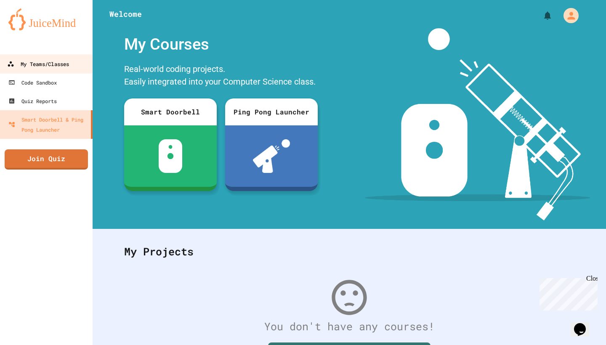
click at [83, 73] on link "My Teams/Classes" at bounding box center [46, 63] width 95 height 19
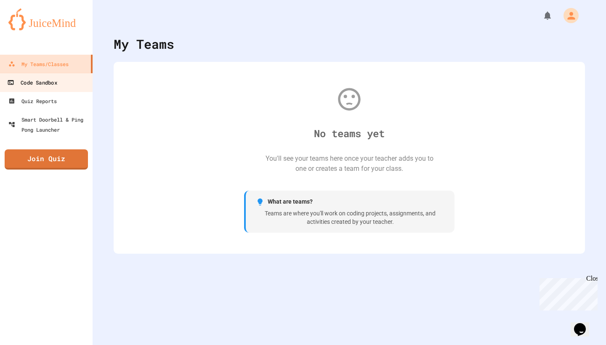
click at [63, 76] on link "Code Sandbox" at bounding box center [46, 82] width 95 height 19
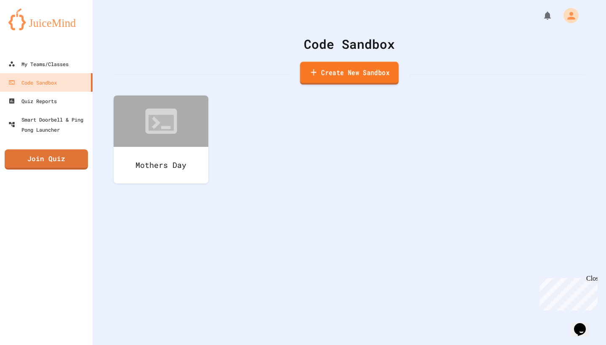
click at [303, 82] on link "Create New Sandbox" at bounding box center [349, 73] width 98 height 23
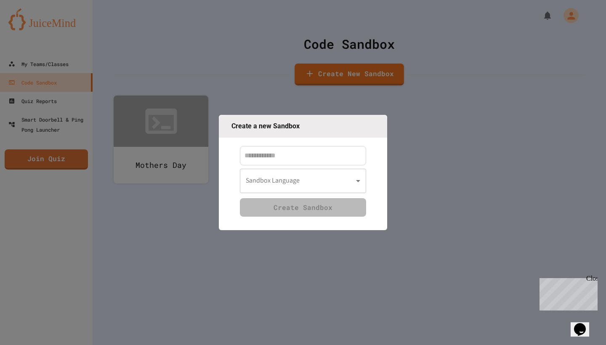
click at [282, 172] on body "We are updating our servers at 7PM EST [DATE]. [PERSON_NAME] should continue to…" at bounding box center [303, 172] width 606 height 345
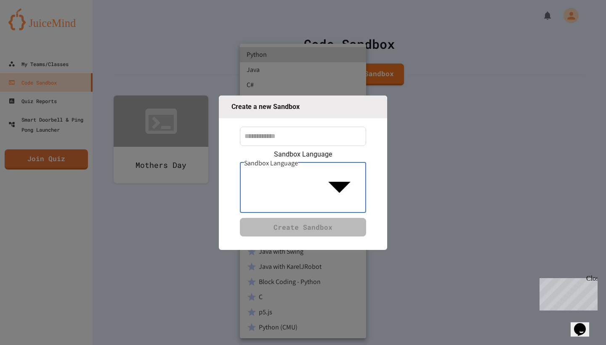
click at [271, 308] on li "p5.js" at bounding box center [303, 312] width 126 height 15
type input "****"
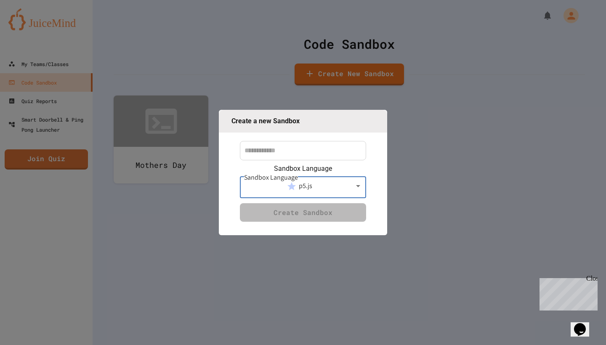
click at [296, 160] on input at bounding box center [303, 150] width 126 height 19
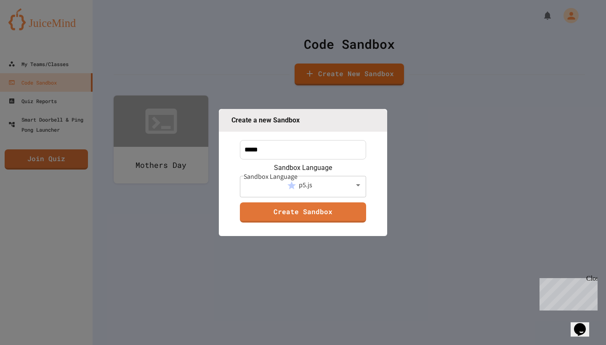
type input "*****"
click at [289, 221] on div "Sandbox Language p5.js **** Sandbox Language Create Sandbox" at bounding box center [303, 199] width 126 height 73
click at [279, 212] on link "Create Sandbox" at bounding box center [303, 212] width 126 height 20
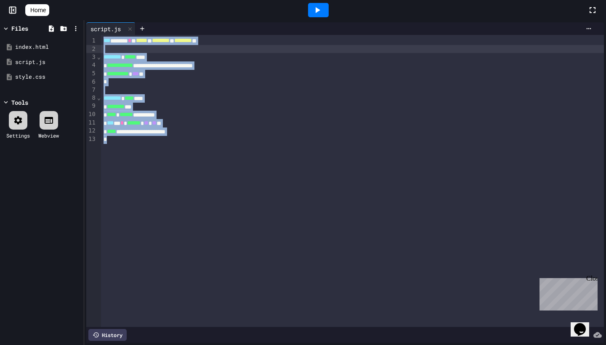
drag, startPoint x: 156, startPoint y: 153, endPoint x: 99, endPoint y: 21, distance: 143.2
click at [99, 21] on div "**********" at bounding box center [303, 172] width 606 height 345
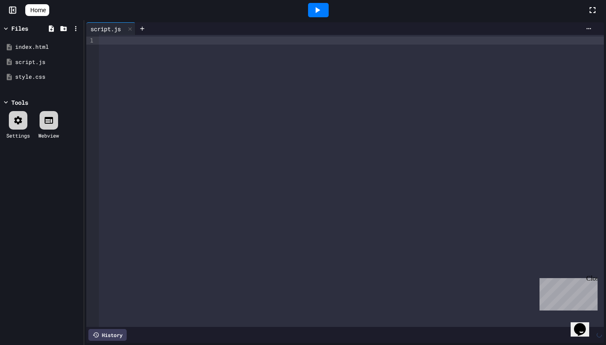
scroll to position [440, 0]
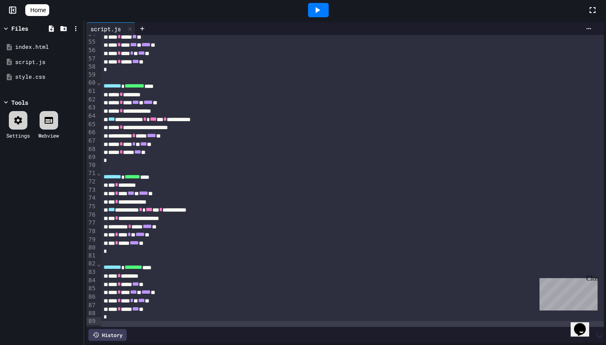
click at [329, 7] on div at bounding box center [318, 10] width 21 height 14
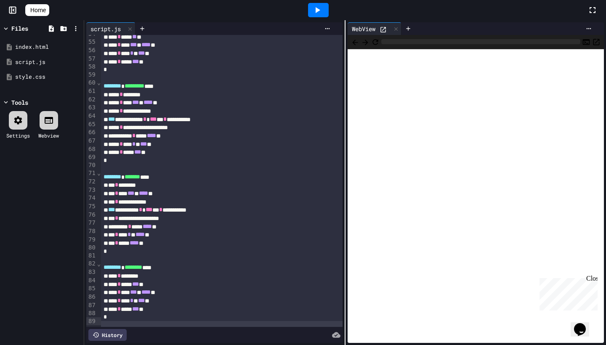
click at [329, 7] on div at bounding box center [318, 10] width 21 height 14
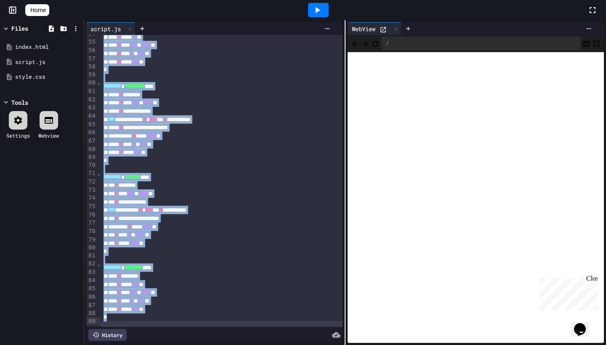
drag, startPoint x: 101, startPoint y: 38, endPoint x: 206, endPoint y: 340, distance: 319.3
click at [206, 344] on div "**********" at bounding box center [214, 182] width 260 height 325
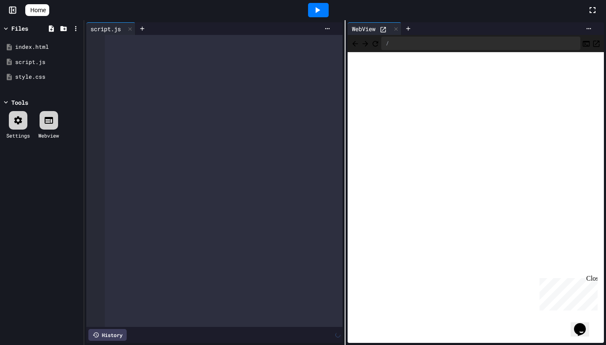
scroll to position [1916, 0]
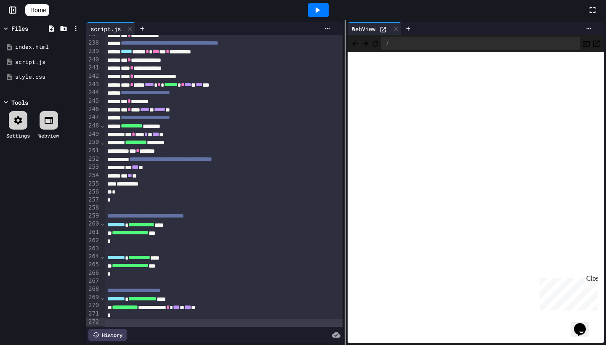
click at [322, 9] on icon at bounding box center [317, 10] width 10 height 10
click at [379, 44] on icon "Refresh" at bounding box center [375, 44] width 8 height 8
click at [328, 9] on div at bounding box center [318, 10] width 21 height 14
click at [327, 9] on div at bounding box center [318, 10] width 21 height 14
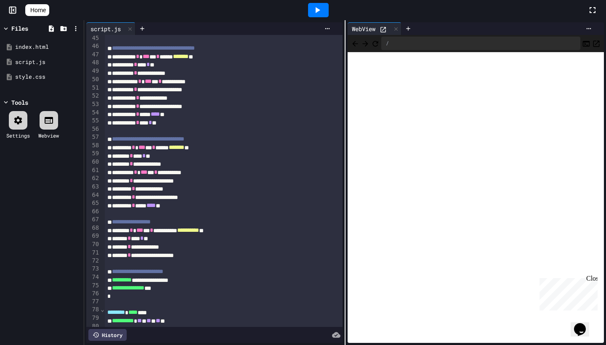
scroll to position [367, 0]
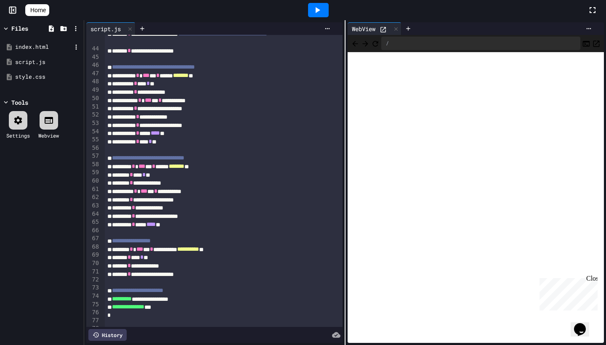
click at [58, 45] on div "index.html" at bounding box center [43, 47] width 56 height 8
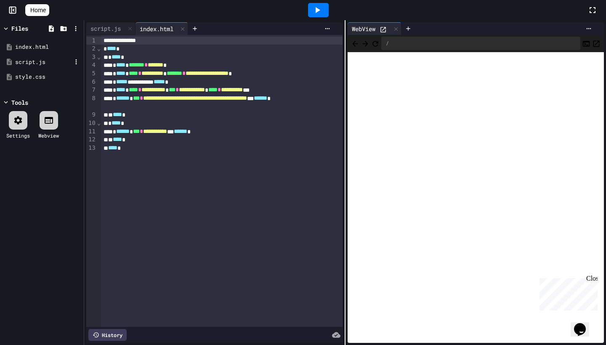
click at [48, 61] on div "script.js" at bounding box center [43, 62] width 56 height 8
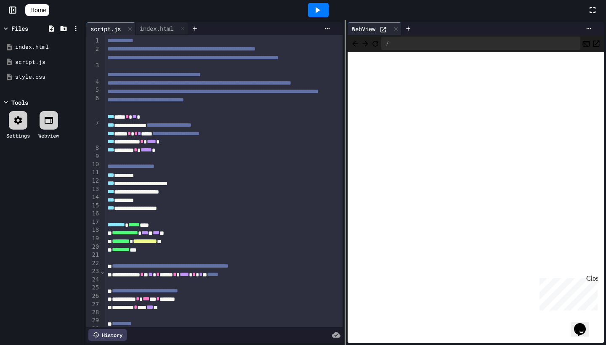
scroll to position [0, 0]
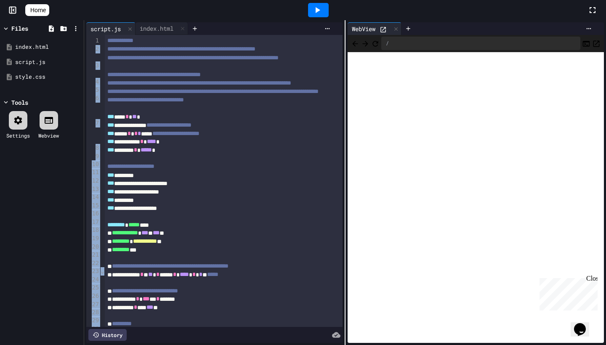
drag, startPoint x: 99, startPoint y: 39, endPoint x: 178, endPoint y: 278, distance: 251.4
click at [178, 278] on div "**********" at bounding box center [214, 181] width 256 height 292
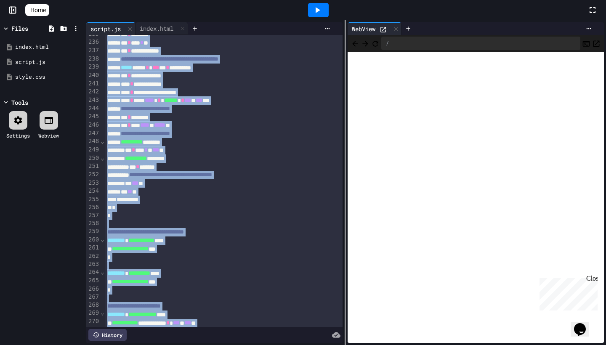
scroll to position [2062, 0]
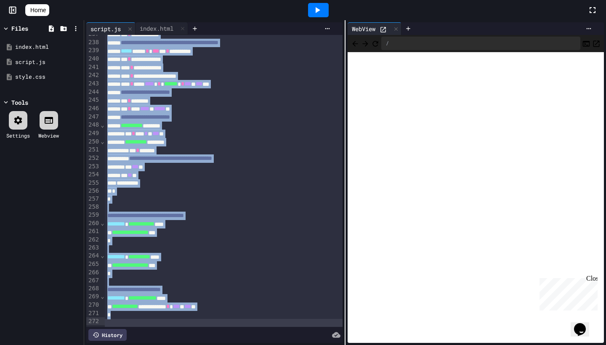
drag, startPoint x: 109, startPoint y: 40, endPoint x: 233, endPoint y: 344, distance: 328.1
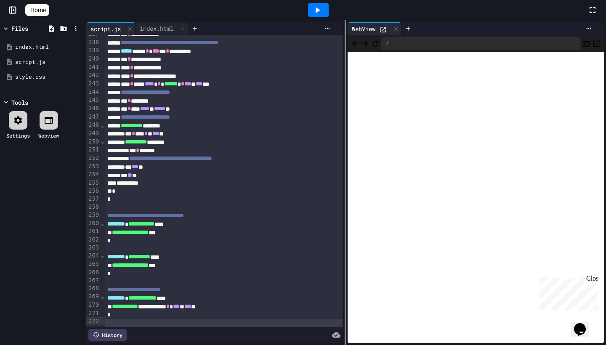
scroll to position [0, 0]
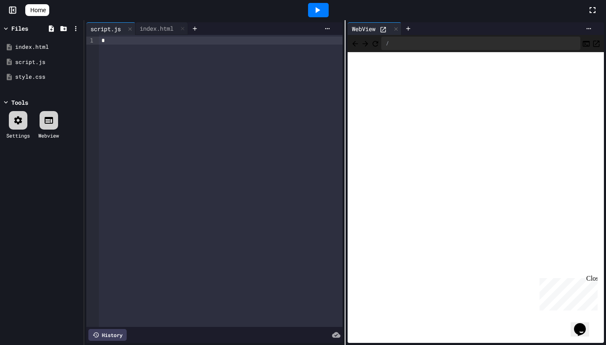
click at [46, 13] on span "Home" at bounding box center [38, 10] width 16 height 8
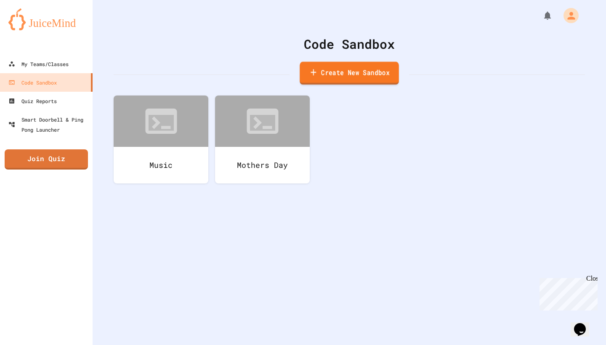
click at [326, 65] on link "Create New Sandbox" at bounding box center [348, 73] width 99 height 23
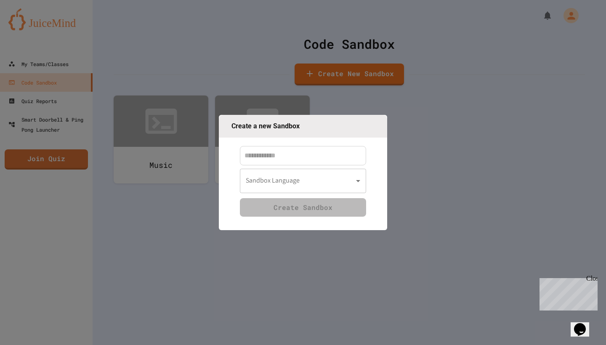
click at [284, 150] on input at bounding box center [303, 155] width 126 height 19
type input "****"
click at [278, 173] on body "We are updating our servers at 7PM EST [DATE]. [PERSON_NAME] should continue to…" at bounding box center [303, 172] width 606 height 345
